Goal: Communication & Community: Answer question/provide support

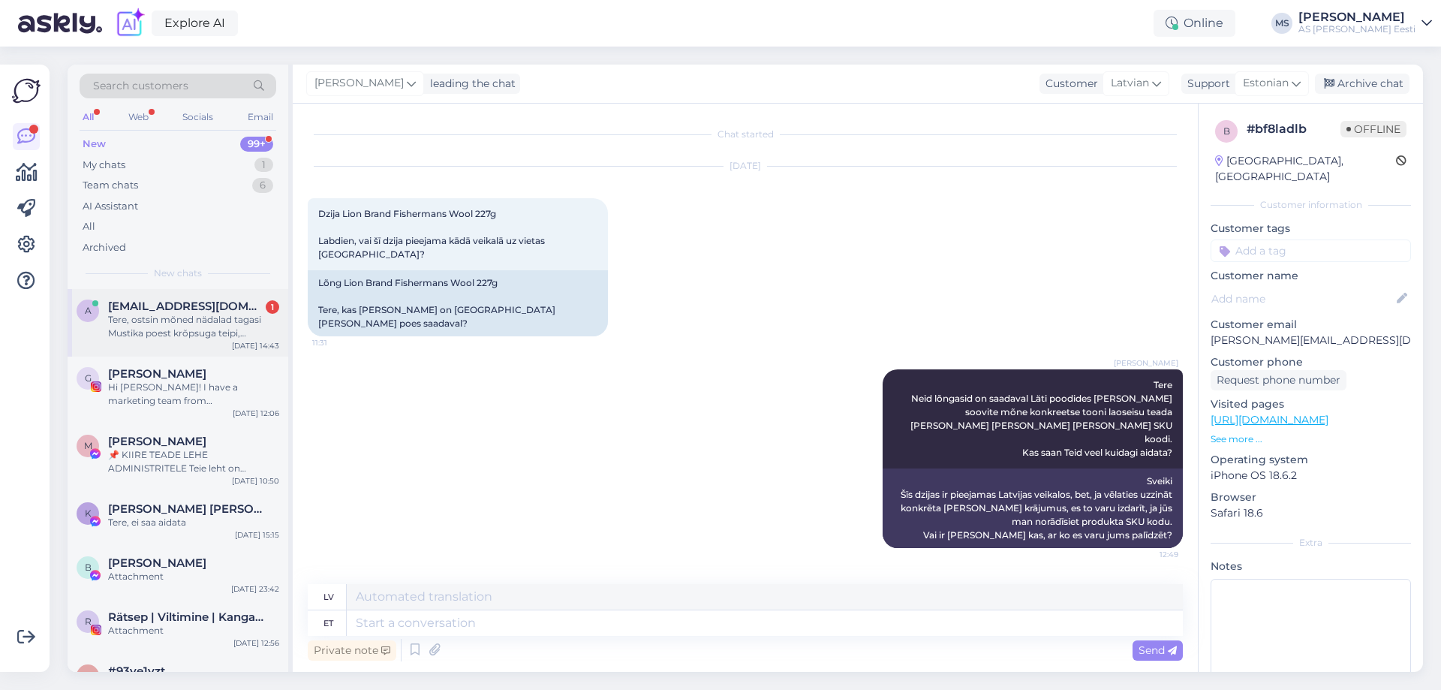
drag, startPoint x: 210, startPoint y: 318, endPoint x: 225, endPoint y: 370, distance: 53.9
click at [209, 318] on div "Tere, ostsin mõned nädalad tagasi Mustika poest krõpsuga teipi, mõlemad pooled …" at bounding box center [193, 326] width 171 height 27
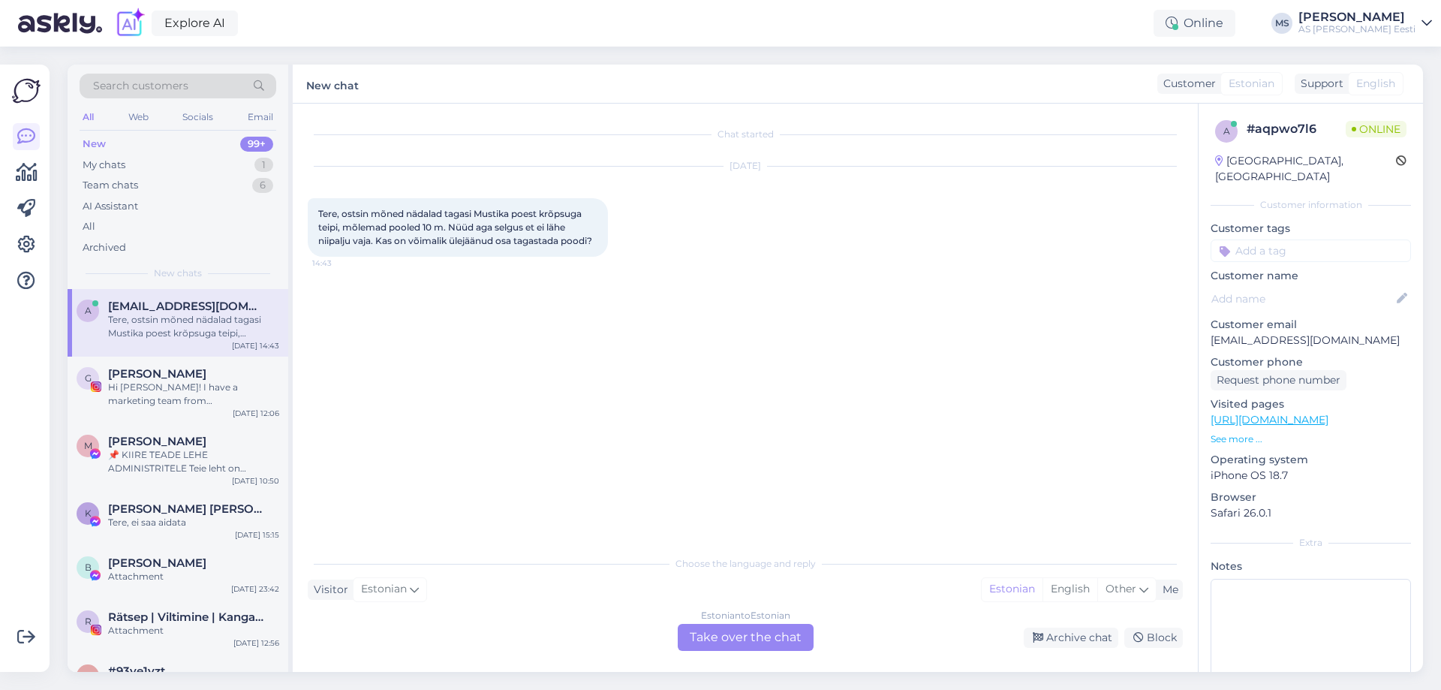
click at [721, 636] on div "Estonian to Estonian Take over the chat" at bounding box center [746, 637] width 136 height 27
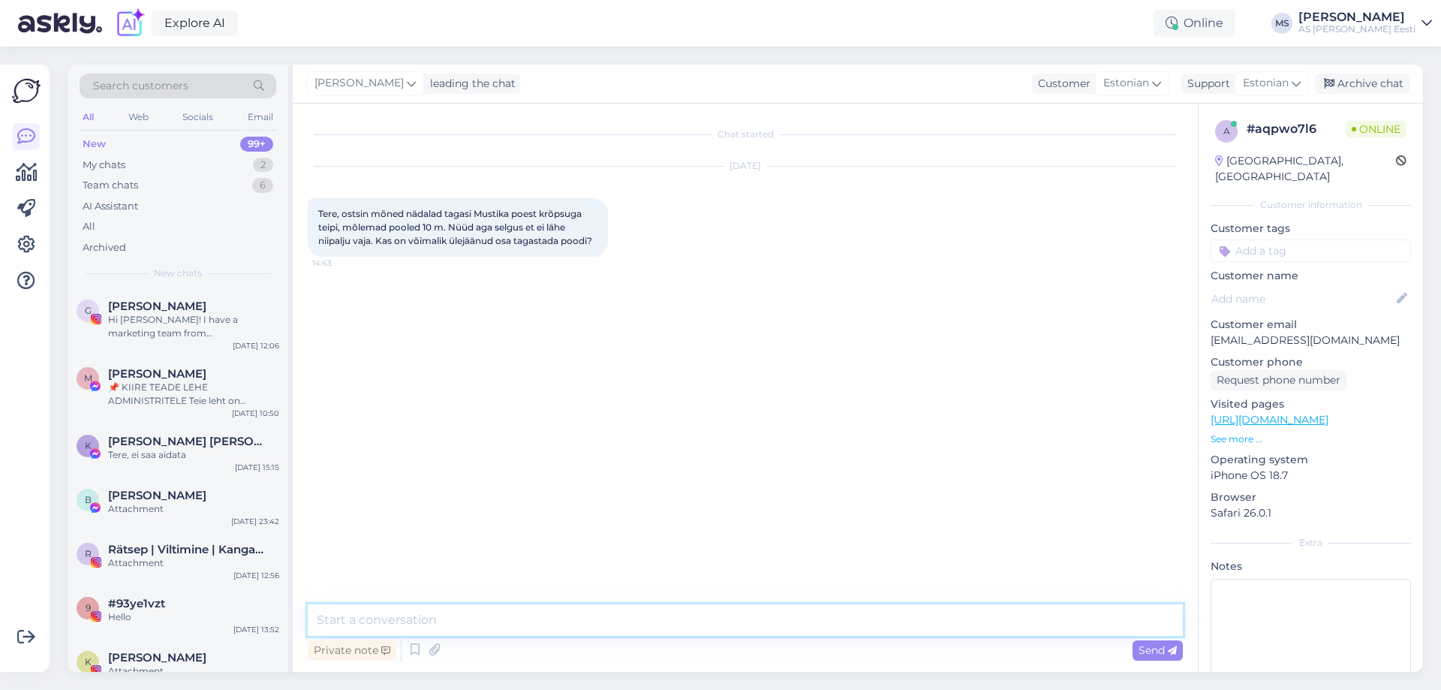
click at [364, 617] on textarea at bounding box center [745, 620] width 875 height 32
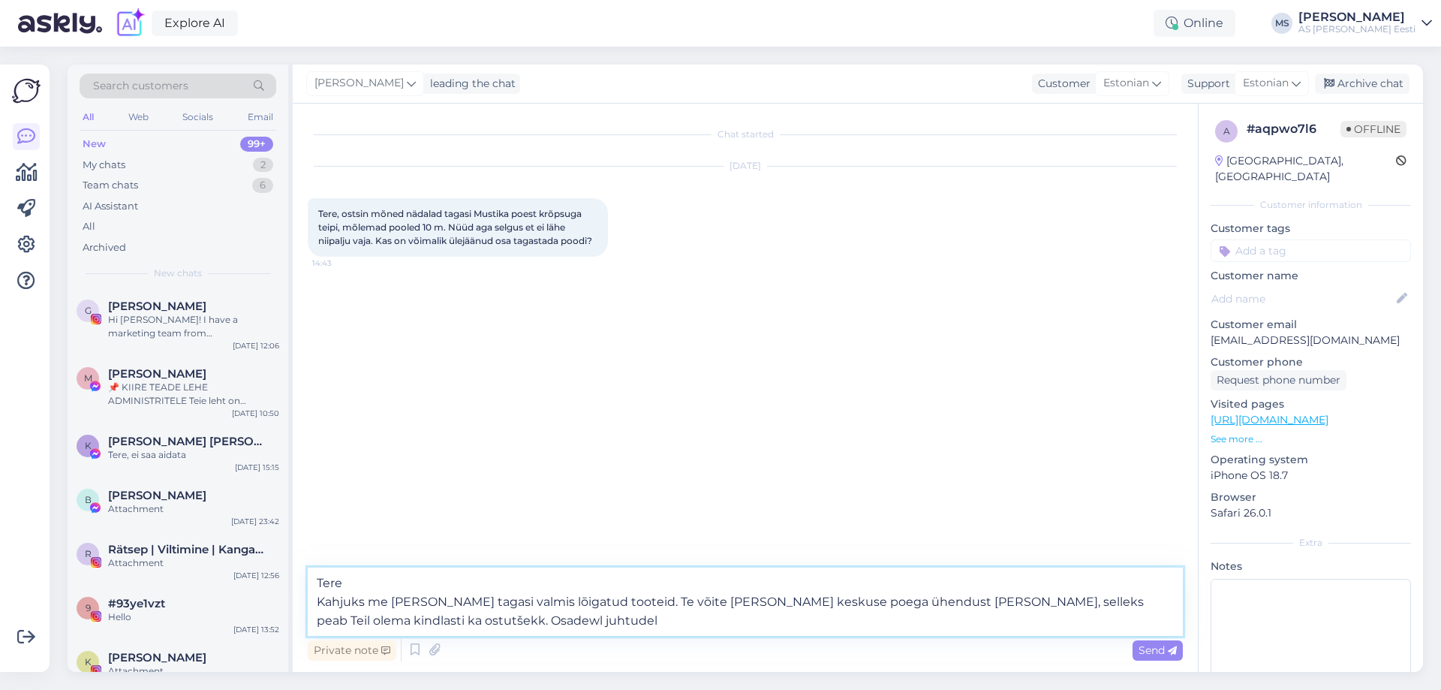
click at [432, 621] on textarea "Tere Kahjuks me [PERSON_NAME] tagasi valmis lõigatud tooteid. Te võite [PERSON_…" at bounding box center [745, 602] width 875 height 68
click at [493, 619] on textarea "Tere Kahjuks me [PERSON_NAME] tagasi valmis lõigatud tooteid. Te võite [PERSON_…" at bounding box center [745, 602] width 875 height 68
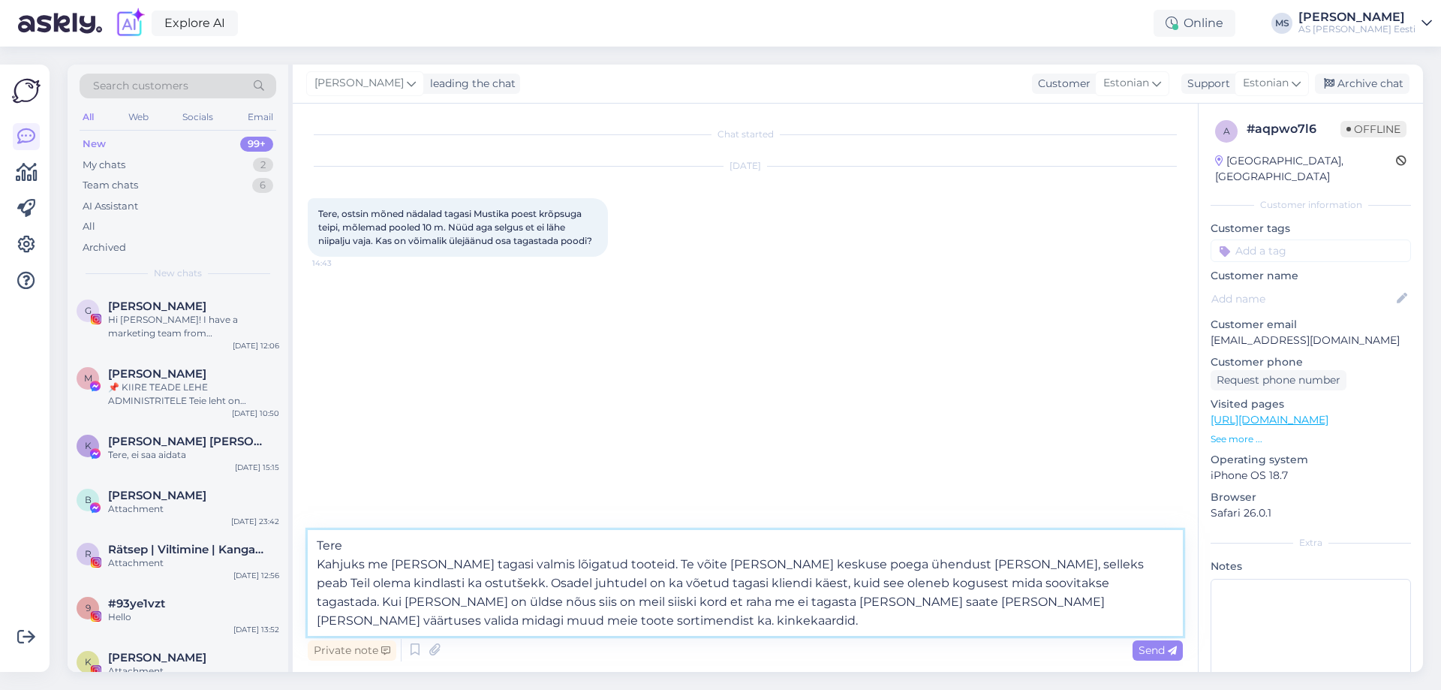
click at [1123, 603] on textarea "Tere Kahjuks me [PERSON_NAME] tagasi valmis lõigatud tooteid. Te võite [PERSON_…" at bounding box center [745, 583] width 875 height 106
click at [393, 622] on textarea "Tere Kahjuks me [PERSON_NAME] tagasi valmis lõigatud tooteid. Te võite [PERSON_…" at bounding box center [745, 583] width 875 height 106
click at [1133, 604] on textarea "Tere Kahjuks me [PERSON_NAME] tagasi valmis lõigatud tooteid. Te võite [PERSON_…" at bounding box center [745, 583] width 875 height 106
click at [676, 589] on textarea "Tere Kahjuks me [PERSON_NAME] tagasi valmis lõigatud tooteid. Te võite [PERSON_…" at bounding box center [745, 583] width 875 height 106
click at [675, 586] on textarea "Tere Kahjuks me [PERSON_NAME] tagasi valmis lõigatud tooteid. Te võite [PERSON_…" at bounding box center [745, 583] width 875 height 106
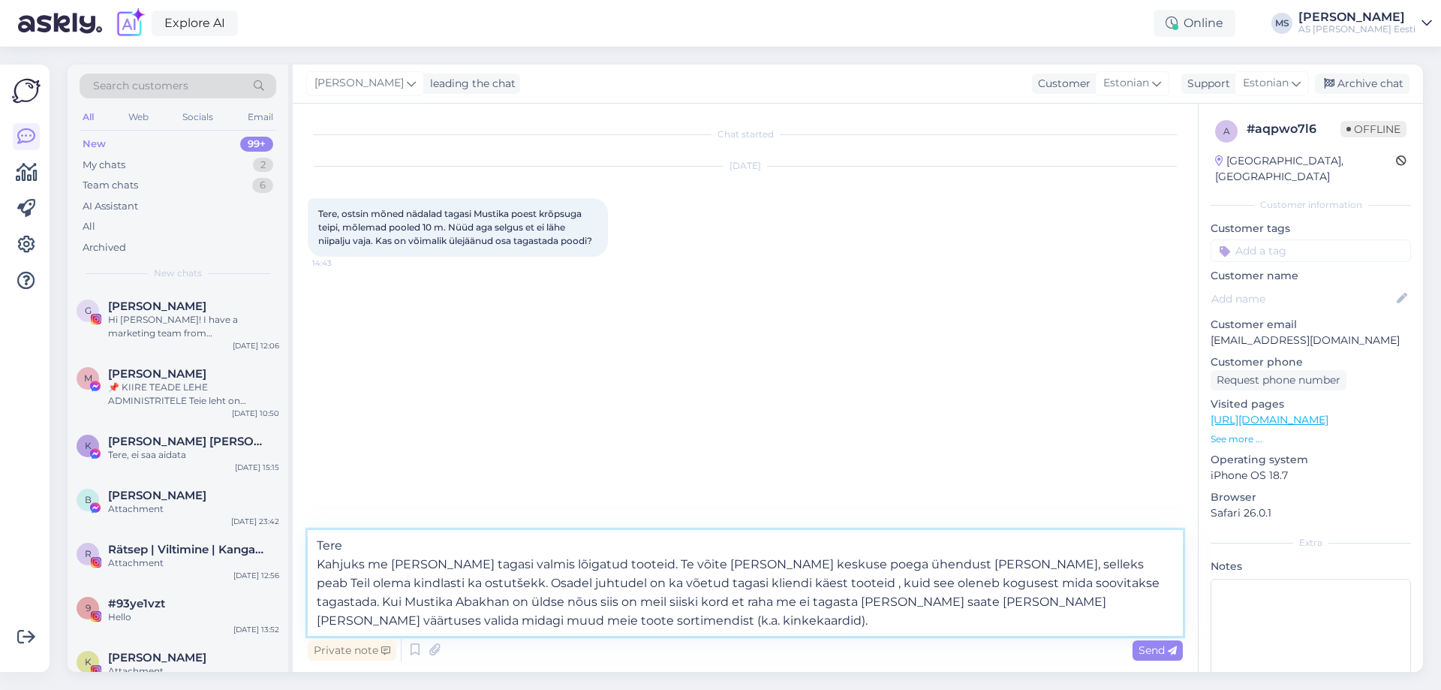
click at [724, 586] on textarea "Tere Kahjuks me [PERSON_NAME] tagasi valmis lõigatud tooteid. Te võite [PERSON_…" at bounding box center [745, 583] width 875 height 106
click at [458, 605] on textarea "Tere Kahjuks me [PERSON_NAME] tagasi valmis lõigatud tooteid. Te võite [PERSON_…" at bounding box center [745, 583] width 875 height 106
click at [593, 604] on textarea "Tere Kahjuks me [PERSON_NAME] tagasi valmis lõigatud tooteid. Te võite [PERSON_…" at bounding box center [745, 583] width 875 height 106
click at [516, 616] on textarea "Tere Kahjuks me [PERSON_NAME] tagasi valmis lõigatud tooteid. Te võite [PERSON_…" at bounding box center [745, 583] width 875 height 106
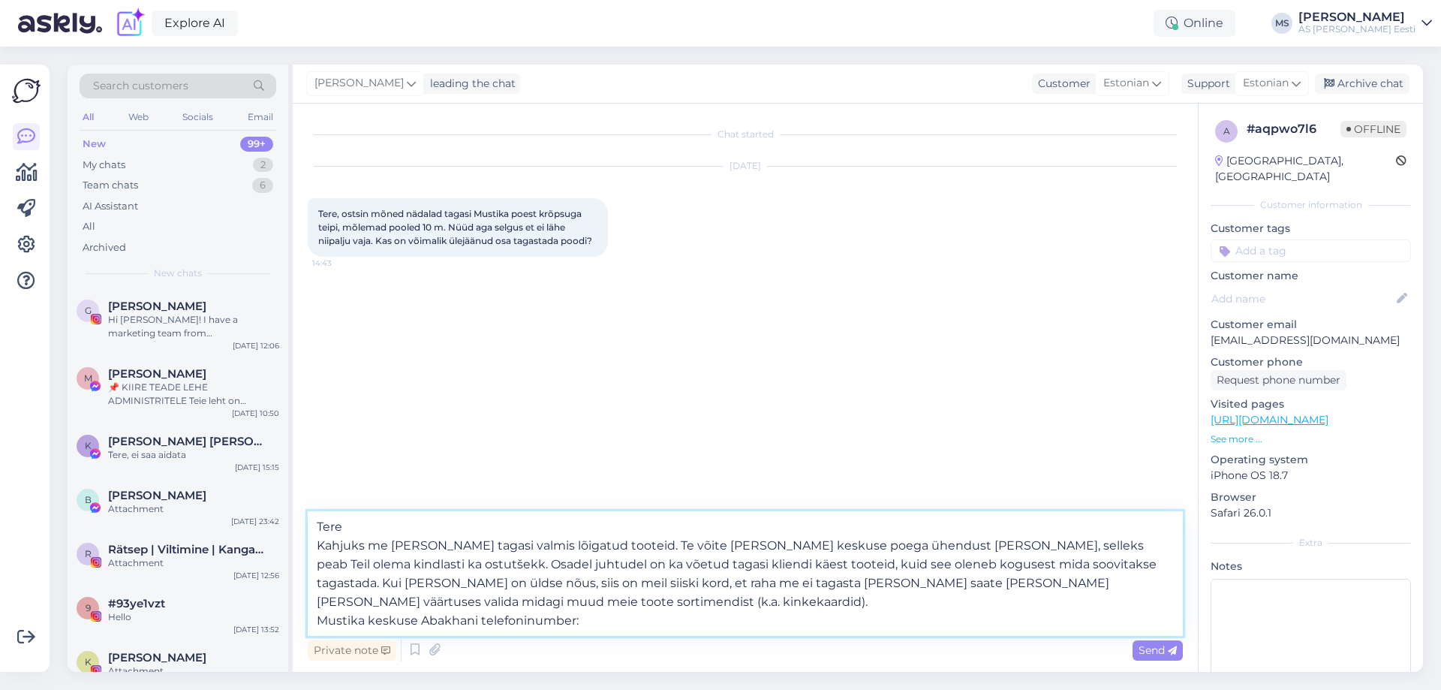
paste textarea "[PHONE_NUMBER]"
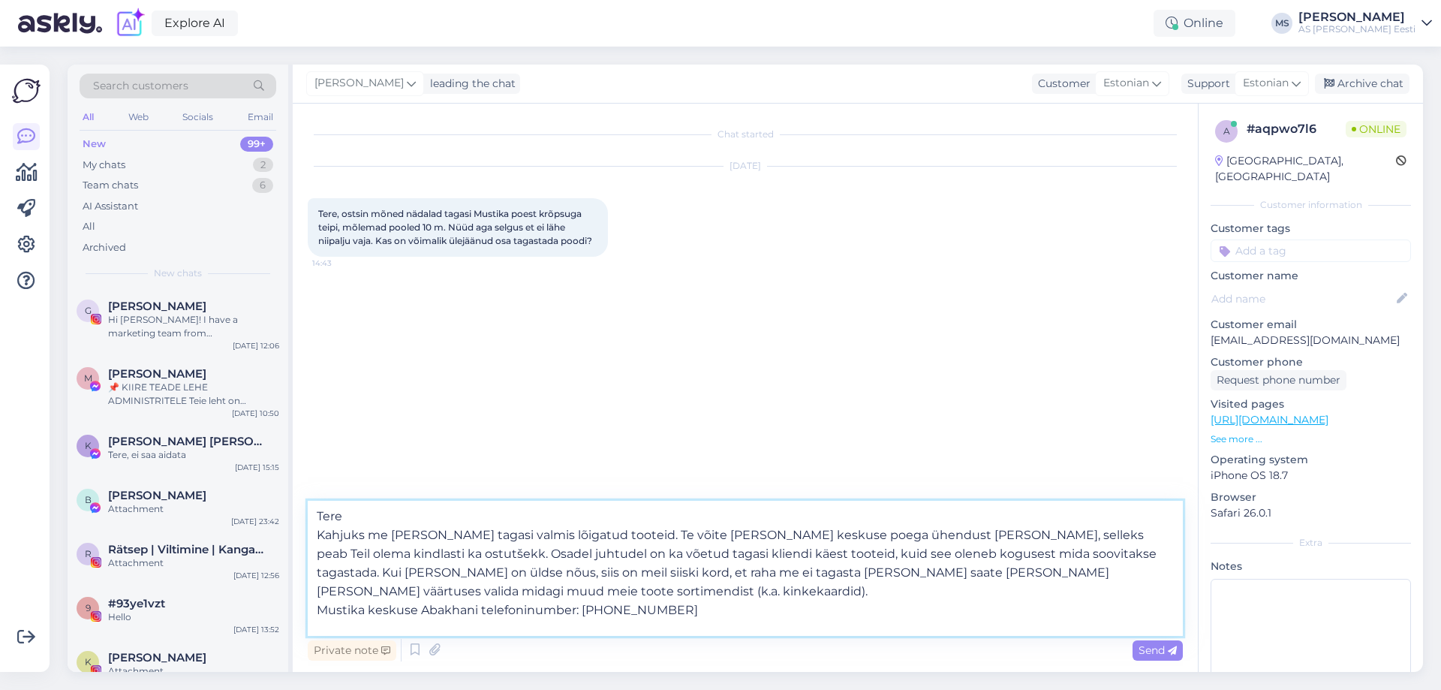
scroll to position [27, 0]
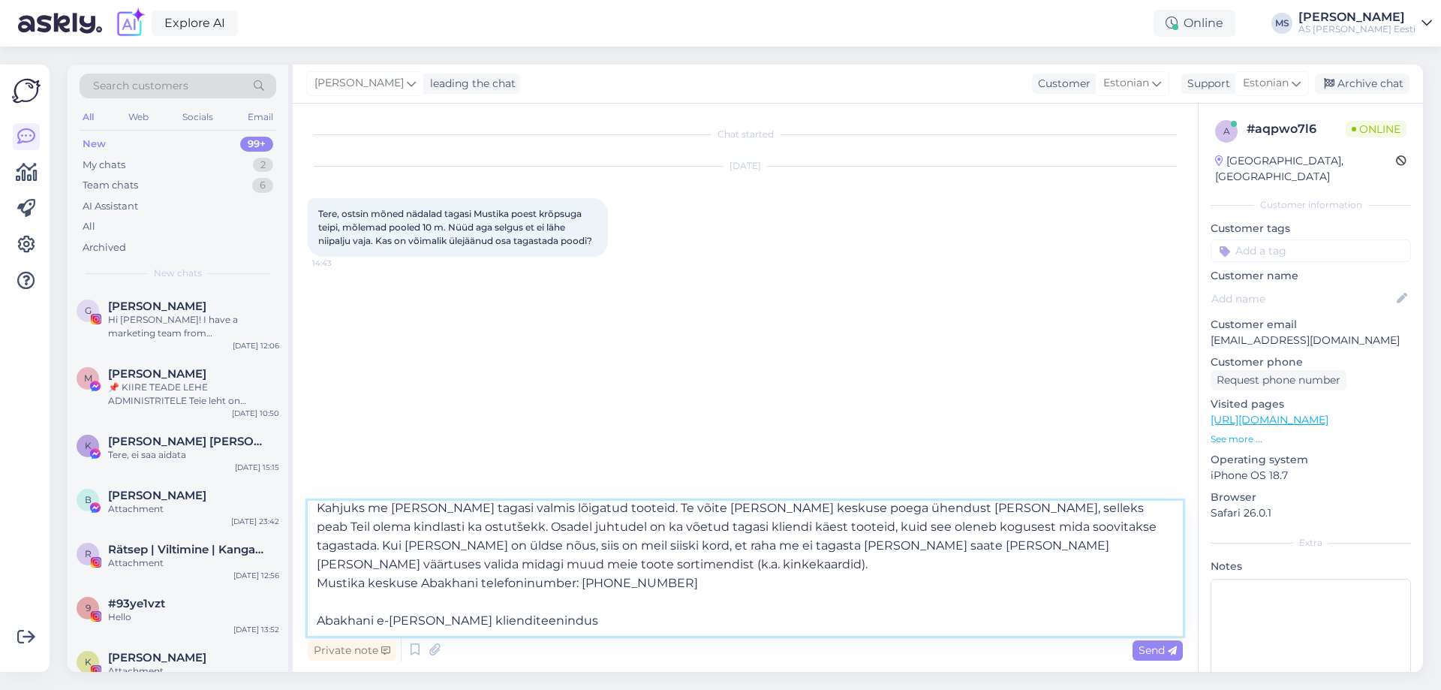
click at [515, 569] on textarea "Tere Kahjuks me [PERSON_NAME] tagasi valmis lõigatud tooteid. Te võite [PERSON_…" at bounding box center [745, 568] width 875 height 135
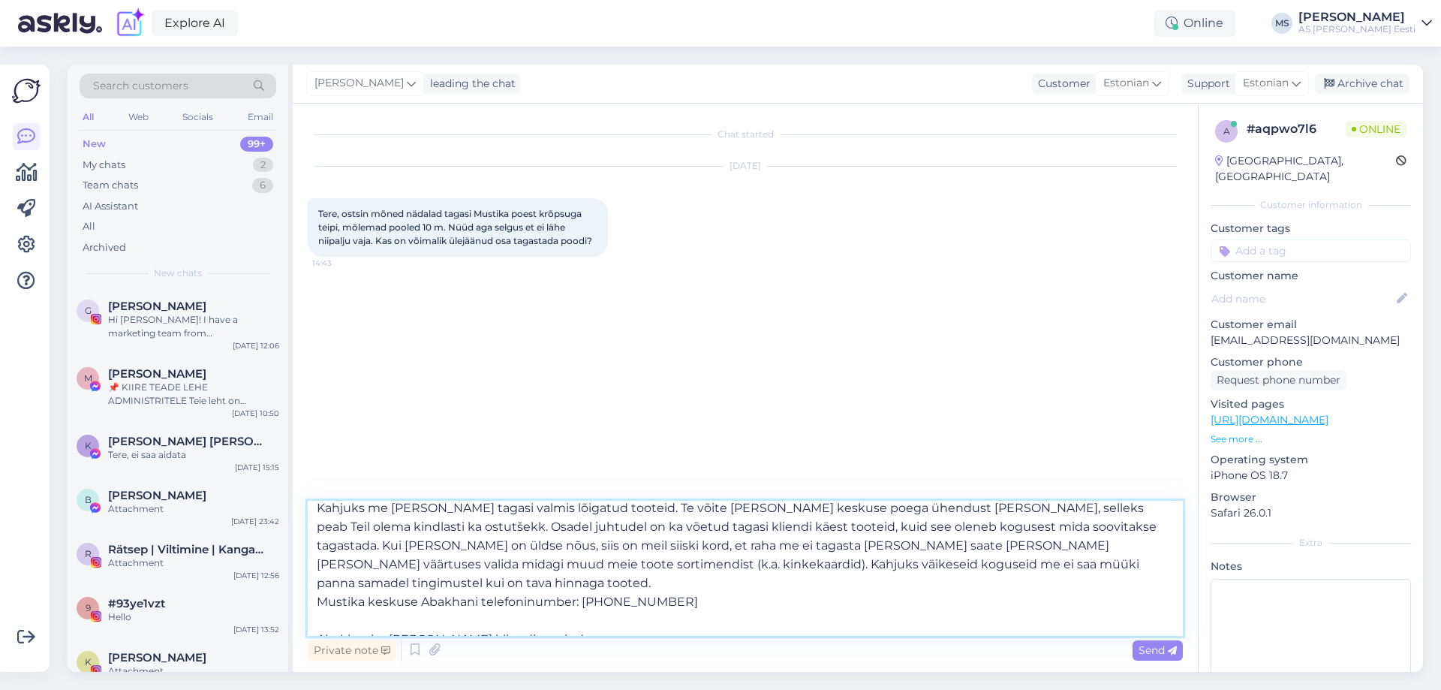
drag, startPoint x: 510, startPoint y: 562, endPoint x: 1115, endPoint y: 568, distance: 605.1
click at [1115, 568] on textarea "Tere Kahjuks me [PERSON_NAME] tagasi valmis lõigatud tooteid. Te võite [PERSON_…" at bounding box center [745, 568] width 875 height 135
click at [1008, 562] on textarea "Tere Kahjuks me [PERSON_NAME] tagasi valmis lõigatud tooteid. Te võite [PERSON_…" at bounding box center [745, 568] width 875 height 135
click at [812, 546] on textarea "Tere Kahjuks me [PERSON_NAME] tagasi valmis lõigatud tooteid. Te võite [PERSON_…" at bounding box center [745, 568] width 875 height 135
click at [675, 591] on textarea "Tere Kahjuks me [PERSON_NAME] tagasi valmis lõigatud tooteid. Te võite [PERSON_…" at bounding box center [745, 568] width 875 height 135
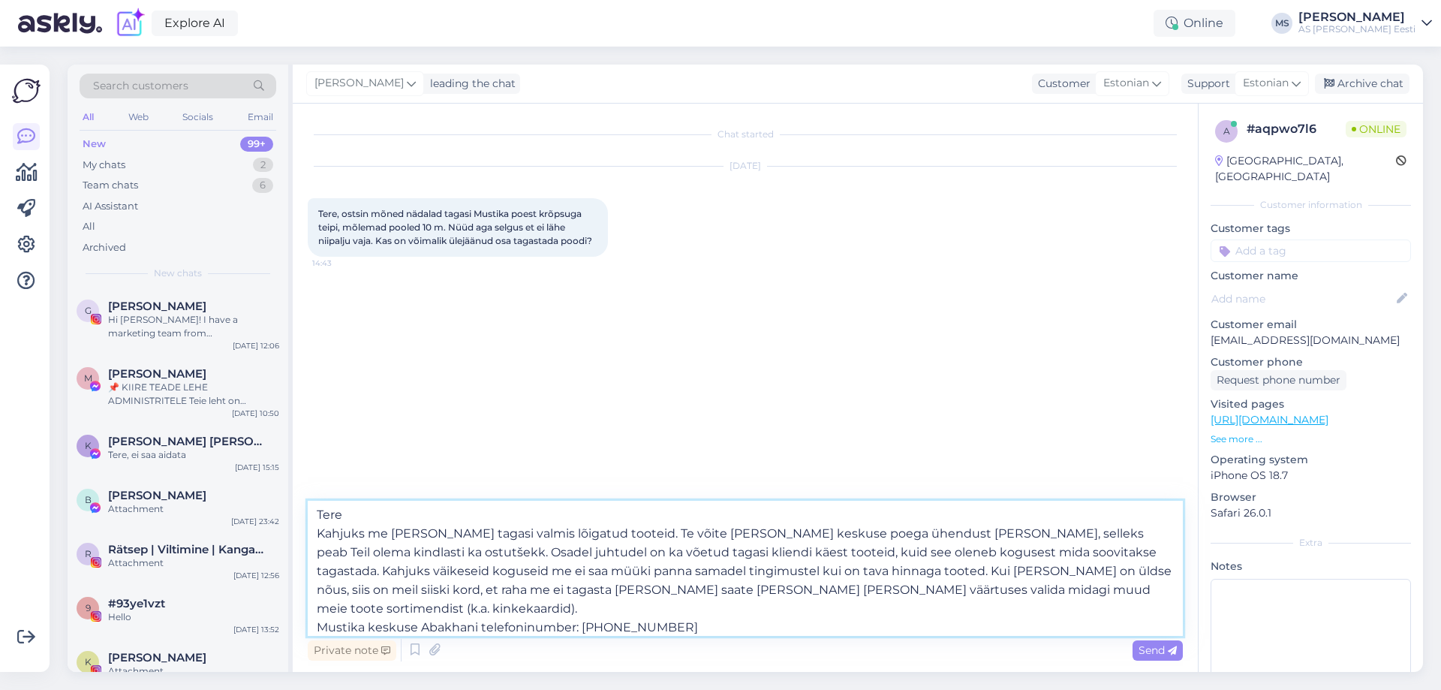
scroll to position [0, 0]
type textarea "Tere Kahjuks me [PERSON_NAME] tagasi valmis lõigatud tooteid. Te võite [PERSON_…"
click at [1161, 647] on span "Send" at bounding box center [1158, 650] width 38 height 14
